Goal: Navigation & Orientation: Find specific page/section

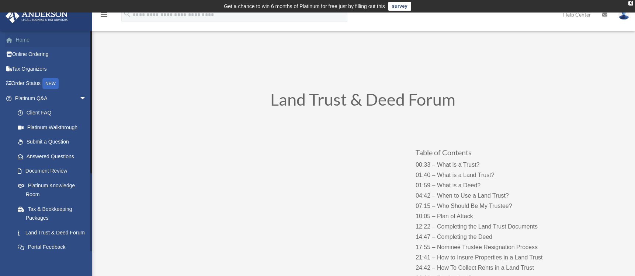
click at [21, 41] on link "Home" at bounding box center [51, 39] width 93 height 15
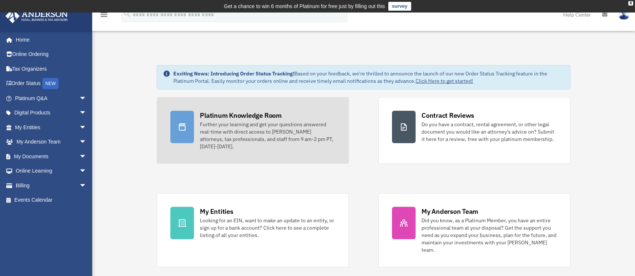
click at [251, 113] on div "Platinum Knowledge Room" at bounding box center [241, 115] width 82 height 9
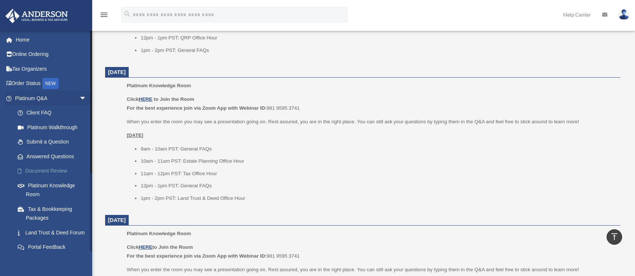
scroll to position [405, 0]
